Goal: Check status

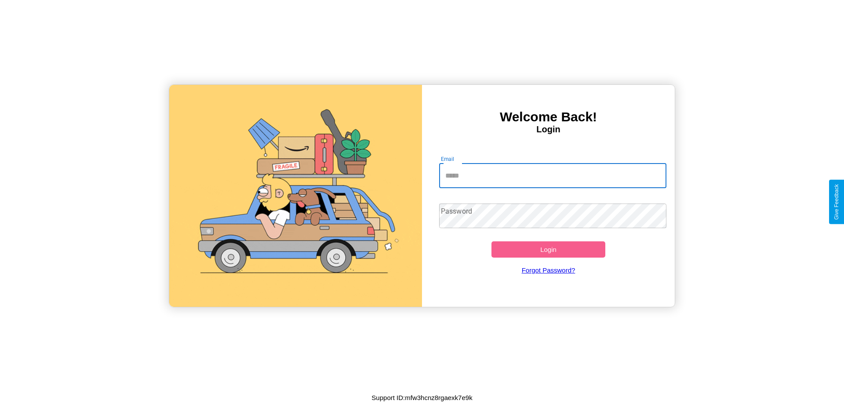
click at [552, 175] on input "Email" at bounding box center [553, 175] width 228 height 25
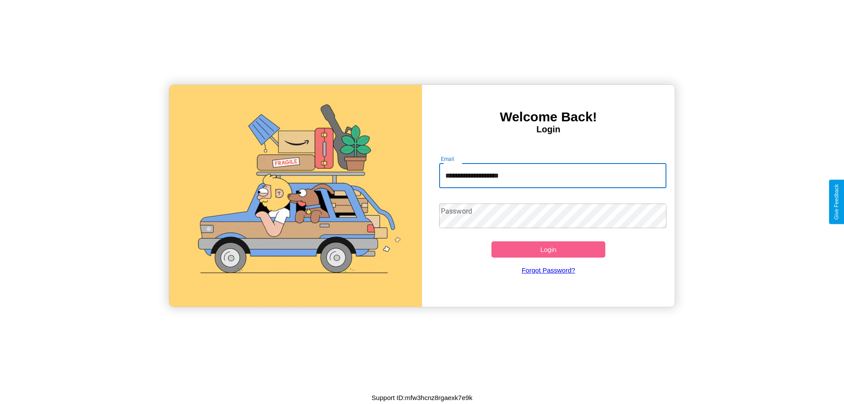
type input "**********"
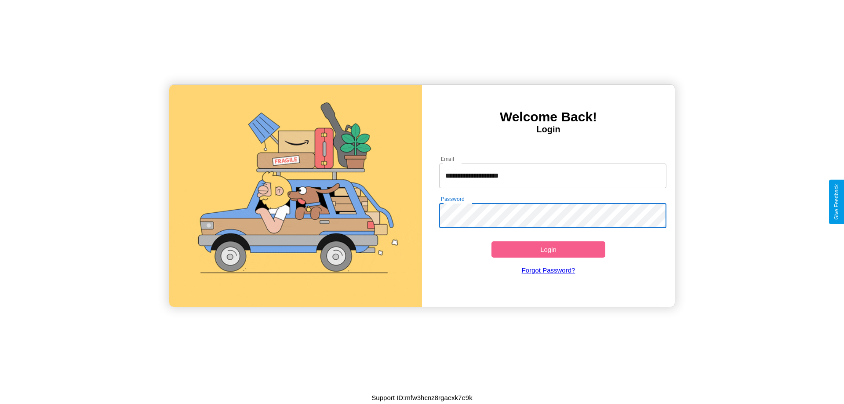
click at [548, 249] on button "Login" at bounding box center [548, 249] width 114 height 16
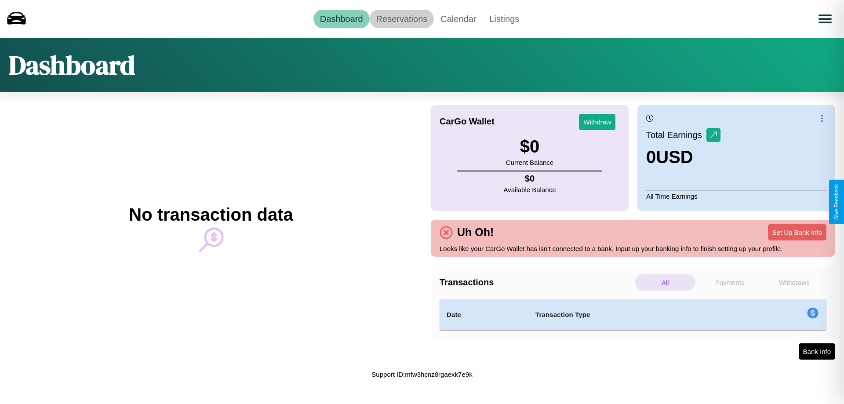
click at [401, 18] on link "Reservations" at bounding box center [401, 19] width 65 height 18
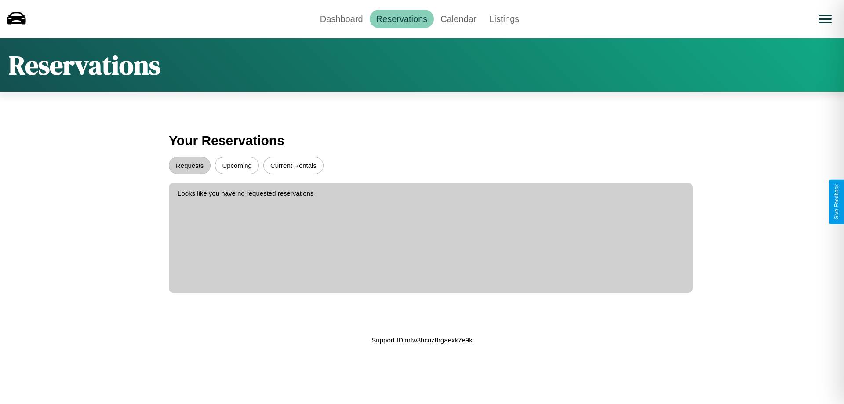
click at [237, 165] on button "Upcoming" at bounding box center [237, 165] width 44 height 17
click at [189, 165] on button "Requests" at bounding box center [190, 165] width 42 height 17
